Goal: Transaction & Acquisition: Purchase product/service

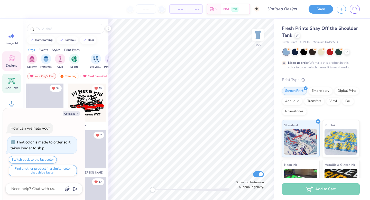
click at [10, 87] on span "Add Text" at bounding box center [11, 88] width 12 height 4
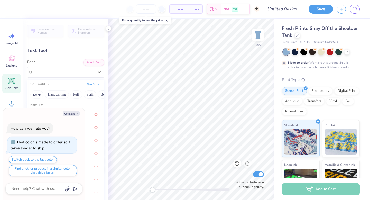
drag, startPoint x: 61, startPoint y: 72, endPoint x: 26, endPoint y: 72, distance: 35.4
click at [25, 72] on div "Personalized Names Personalized Numbers Text Tool Add Font Font option Super Dr…" at bounding box center [65, 109] width 85 height 181
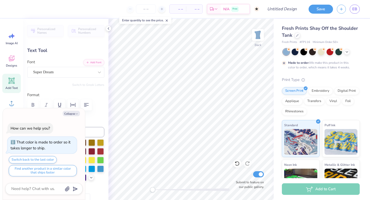
type textarea "x"
type textarea "h"
type textarea "x"
type textarea "ho"
type textarea "x"
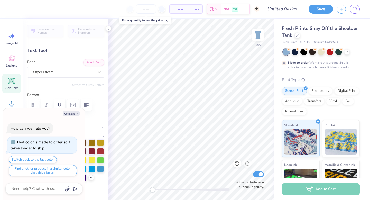
type textarea "hou"
type textarea "x"
type textarea "hous"
type textarea "x"
type textarea "house"
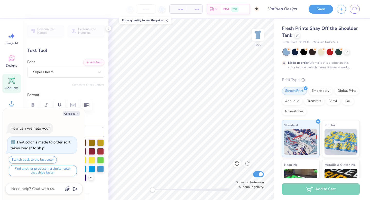
type textarea "x"
type textarea "house"
type textarea "x"
type textarea "house of"
type textarea "x"
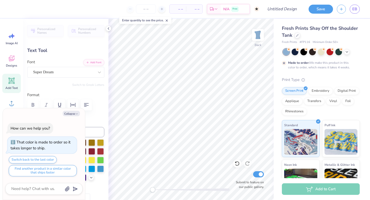
type textarea "house of"
type textarea "x"
type textarea "house of b"
type textarea "x"
type textarea "house of bl"
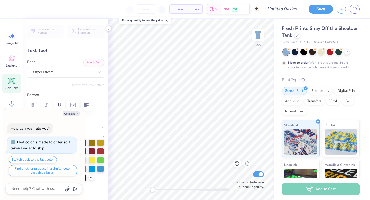
type textarea "x"
type textarea "house of blu"
type textarea "x"
type textarea "house of blue"
type textarea "x"
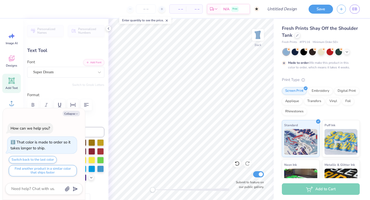
type textarea "house of blues"
type textarea "x"
type input "13.47"
type input "1.43"
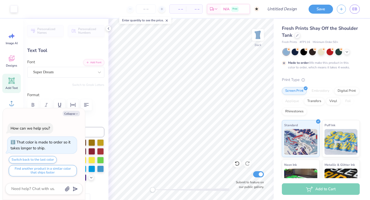
type input "10.03"
type textarea "x"
type input "7.73"
type input "0.82"
type input "10.64"
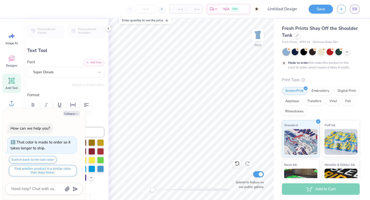
type textarea "x"
type textarea "house of blues"
type textarea "x"
type input "4.55"
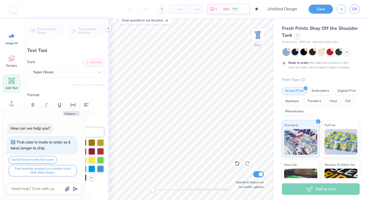
type input "2.23"
type input "3.48"
type textarea "x"
type textarea "Ahouse of blues"
type textarea "x"
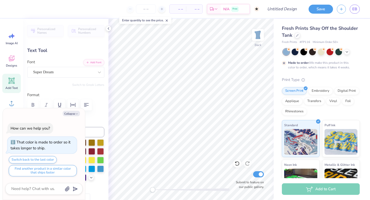
type textarea "Alhouse of blues"
type textarea "x"
type textarea "Alphouse of blues"
type textarea "x"
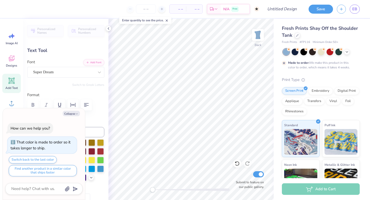
type textarea "Alphhouse of blues"
type textarea "x"
type textarea "Alphahouse of blues"
type textarea "x"
type textarea "Alpha house of blues"
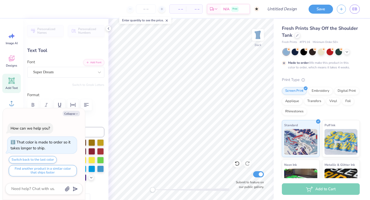
type textarea "x"
type textarea "Alpha Xhouse of blues"
type textarea "x"
type textarea "Alpha Xihouse of blues"
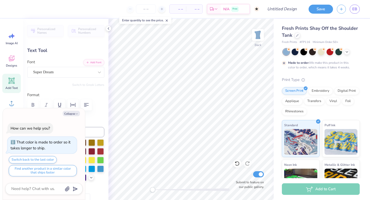
type textarea "x"
type textarea "Alpha Xi house of blues"
type textarea "x"
type textarea "Alpha Xi house of blues"
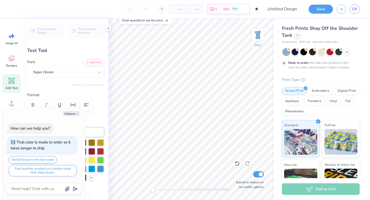
type textarea "x"
type textarea "Alpha Xi ouse of blues"
type textarea "x"
type textarea "Alpha Xi House of blues"
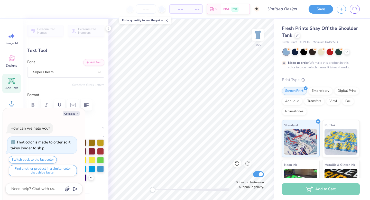
type textarea "x"
type textarea "Alpha Xi House of lues"
type textarea "x"
type textarea "Alpha Xi House of Blues"
type textarea "x"
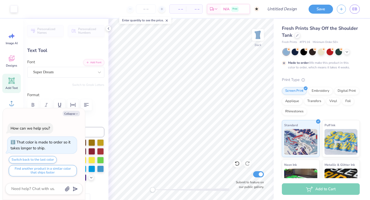
type input "4.69"
type input "3.63"
type input "2.77"
type textarea "x"
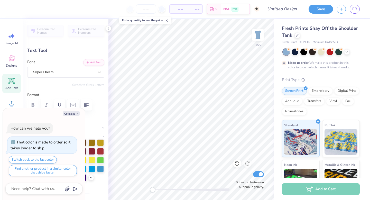
type textarea "Alpha Xi House of Blues"
type textarea "x"
type input "7.98"
type input "2.23"
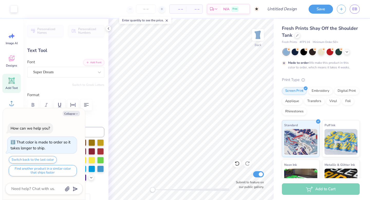
type input "3.48"
click at [87, 119] on label "Color" at bounding box center [65, 120] width 77 height 6
click at [77, 113] on icon "button" at bounding box center [76, 113] width 3 height 3
type textarea "x"
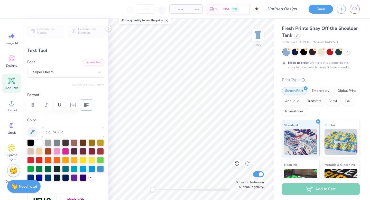
click at [85, 106] on icon "button" at bounding box center [86, 105] width 6 height 6
type input "7.96"
type input "5.14"
click at [100, 73] on icon at bounding box center [99, 72] width 5 height 5
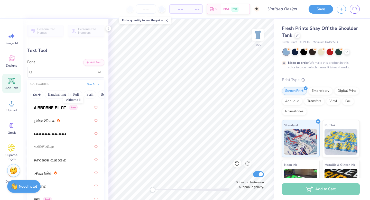
scroll to position [165, 0]
click at [47, 124] on div at bounding box center [66, 119] width 64 height 9
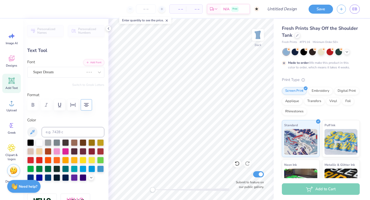
scroll to position [0, 0]
type input "6.24"
type input "2.43"
type input "5.04"
type input "8.04"
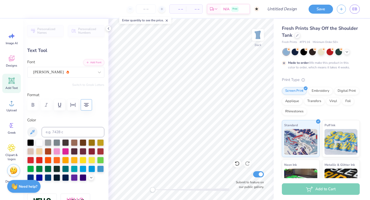
type input "3.13"
type input "4.34"
click at [13, 146] on icon at bounding box center [11, 147] width 7 height 7
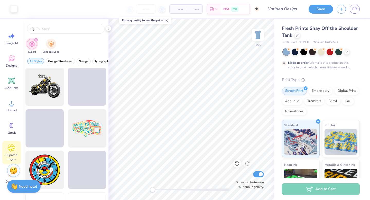
scroll to position [292, 0]
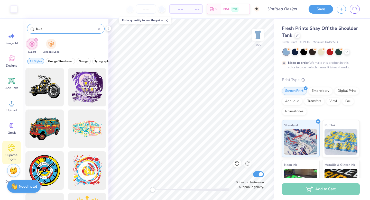
type input "blue"
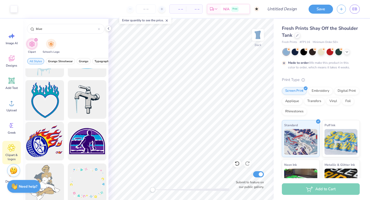
scroll to position [220, 0]
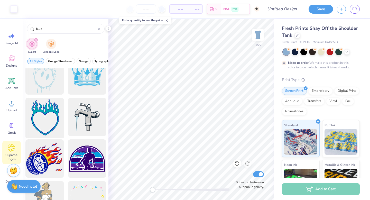
click at [43, 107] on div at bounding box center [44, 117] width 42 height 42
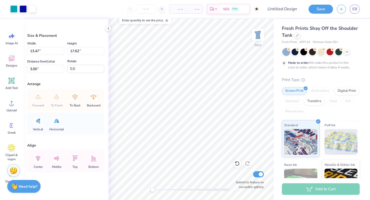
type input "4.32"
type input "5.66"
type input "14.96"
type input "1.41"
type input "1.84"
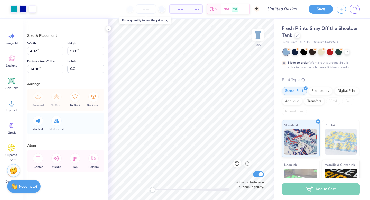
type input "18.78"
type input "13.9"
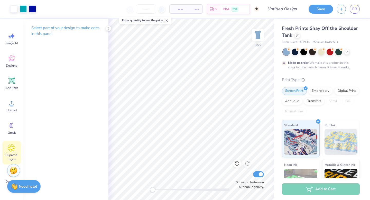
click at [14, 155] on span "Clipart & logos" at bounding box center [11, 157] width 17 height 8
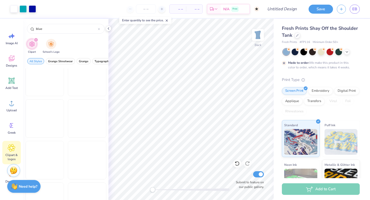
scroll to position [1512, 0]
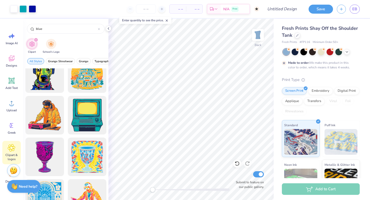
drag, startPoint x: 47, startPoint y: 30, endPoint x: 22, endPoint y: 30, distance: 25.4
click at [22, 30] on div "Art colors – – Per Item – – Total Est. Delivery N/A Free Design Title Save EB I…" at bounding box center [185, 100] width 370 height 200
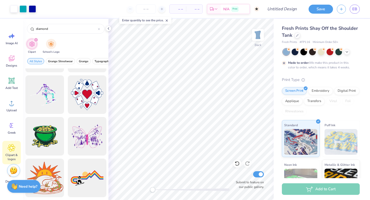
scroll to position [409, 0]
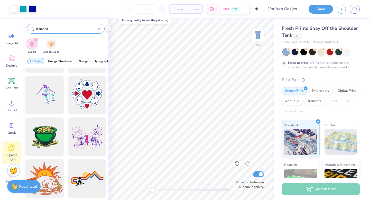
click at [56, 33] on div "diamond" at bounding box center [66, 29] width 78 height 10
drag, startPoint x: 56, startPoint y: 28, endPoint x: 24, endPoint y: 27, distance: 32.1
click at [24, 27] on div "diamond" at bounding box center [65, 27] width 85 height 17
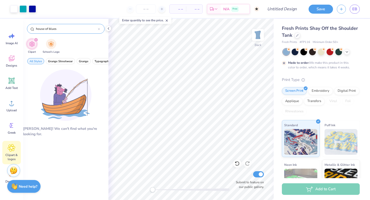
drag, startPoint x: 57, startPoint y: 30, endPoint x: 35, endPoint y: 27, distance: 22.3
click at [35, 27] on div "house of blues" at bounding box center [66, 29] width 78 height 10
type input "jazz"
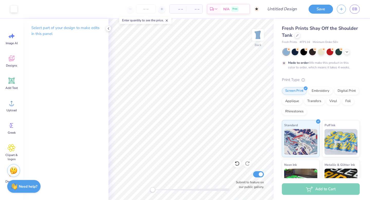
click at [18, 12] on div "Art colors – – Per Item – – Total Est. Delivery N/A Free Design Title Save EB" at bounding box center [185, 9] width 370 height 18
click at [12, 9] on div at bounding box center [13, 8] width 7 height 7
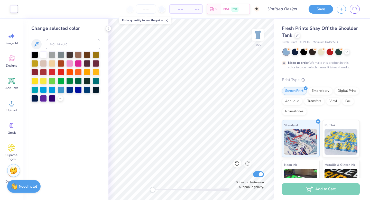
click at [107, 28] on icon at bounding box center [108, 28] width 4 height 4
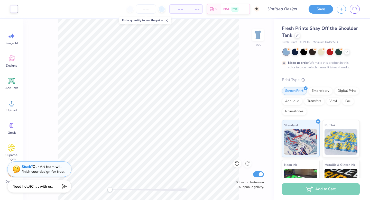
click at [160, 9] on icon at bounding box center [162, 9] width 4 height 4
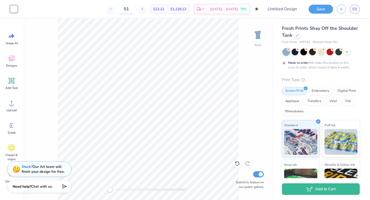
click at [131, 10] on input "51" at bounding box center [126, 8] width 20 height 9
click at [112, 10] on icon at bounding box center [111, 9] width 4 height 4
click at [119, 10] on div "50" at bounding box center [126, 8] width 39 height 9
click at [127, 10] on div "50" at bounding box center [146, 8] width 39 height 9
click at [119, 10] on div "50" at bounding box center [126, 8] width 39 height 9
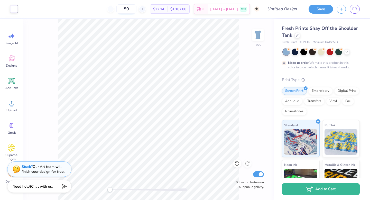
click at [136, 8] on input "50" at bounding box center [126, 8] width 20 height 9
type input "5"
click at [136, 9] on input "50" at bounding box center [126, 8] width 20 height 9
type input "5"
type input "25"
